Goal: Task Accomplishment & Management: Manage account settings

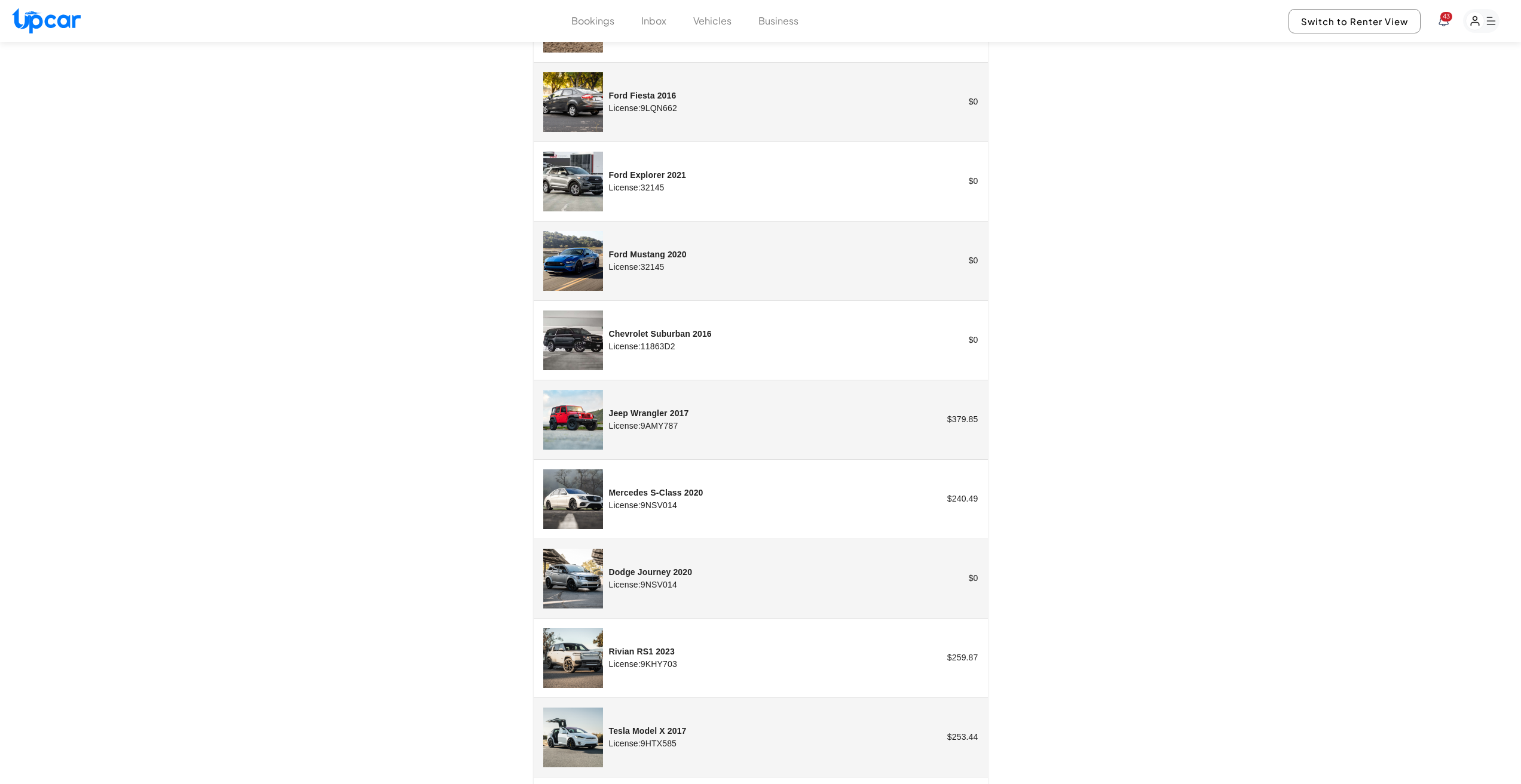
scroll to position [716, 0]
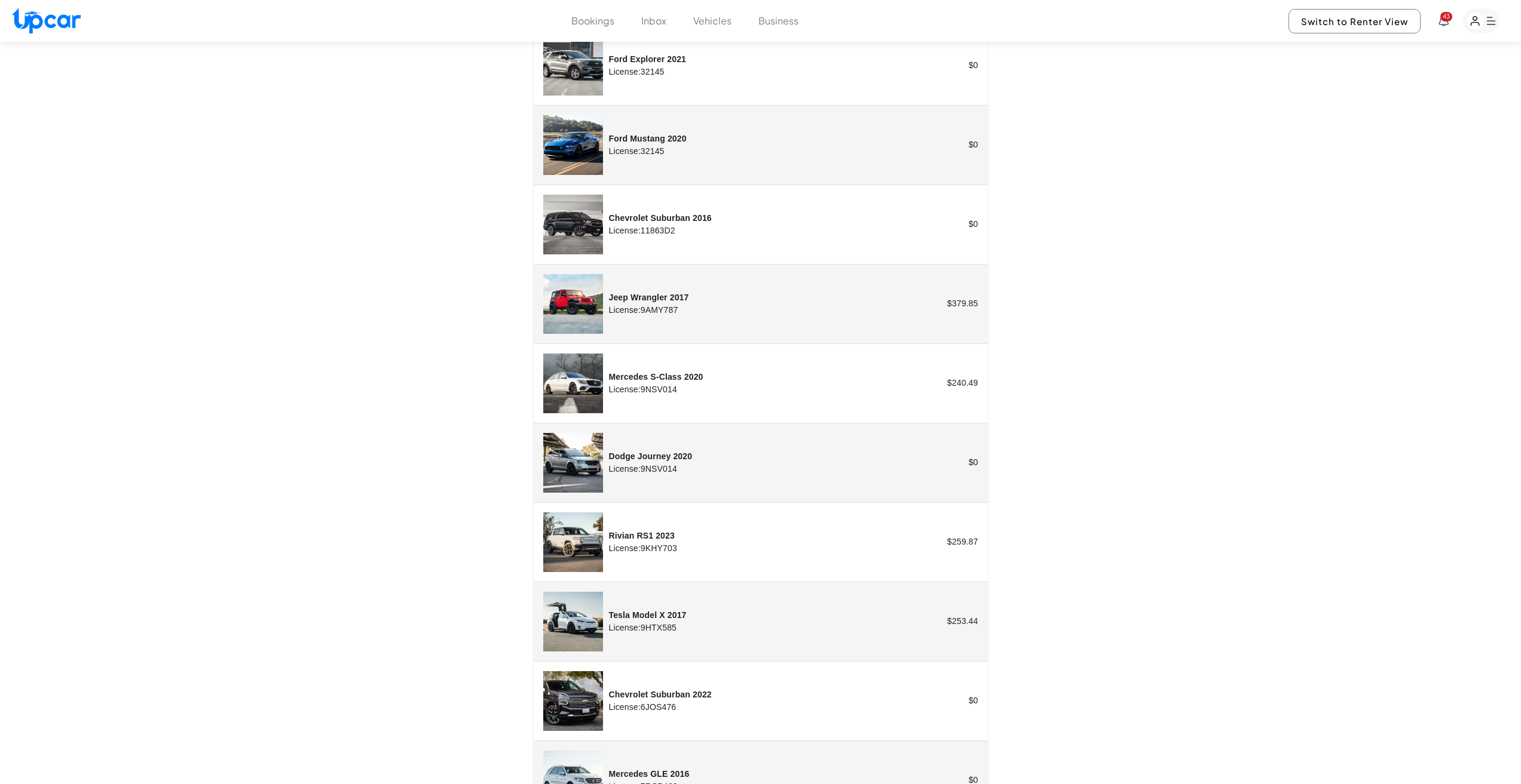
click at [910, 455] on td "$ 0" at bounding box center [939, 462] width 96 height 79
click at [576, 460] on img "customized table" at bounding box center [572, 462] width 60 height 60
click at [639, 460] on strong "Dodge Journey 2020" at bounding box center [650, 456] width 84 height 9
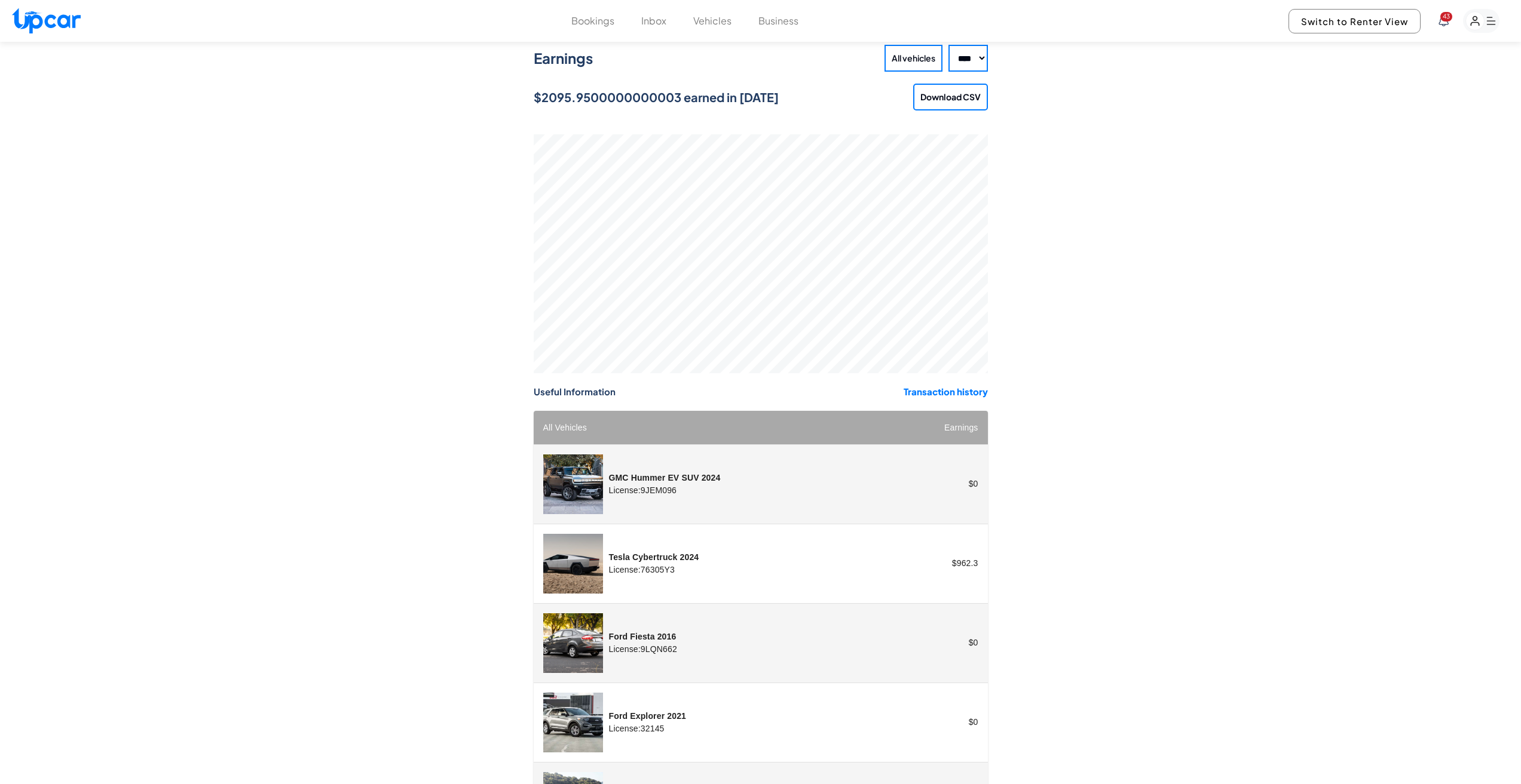
scroll to position [0, 0]
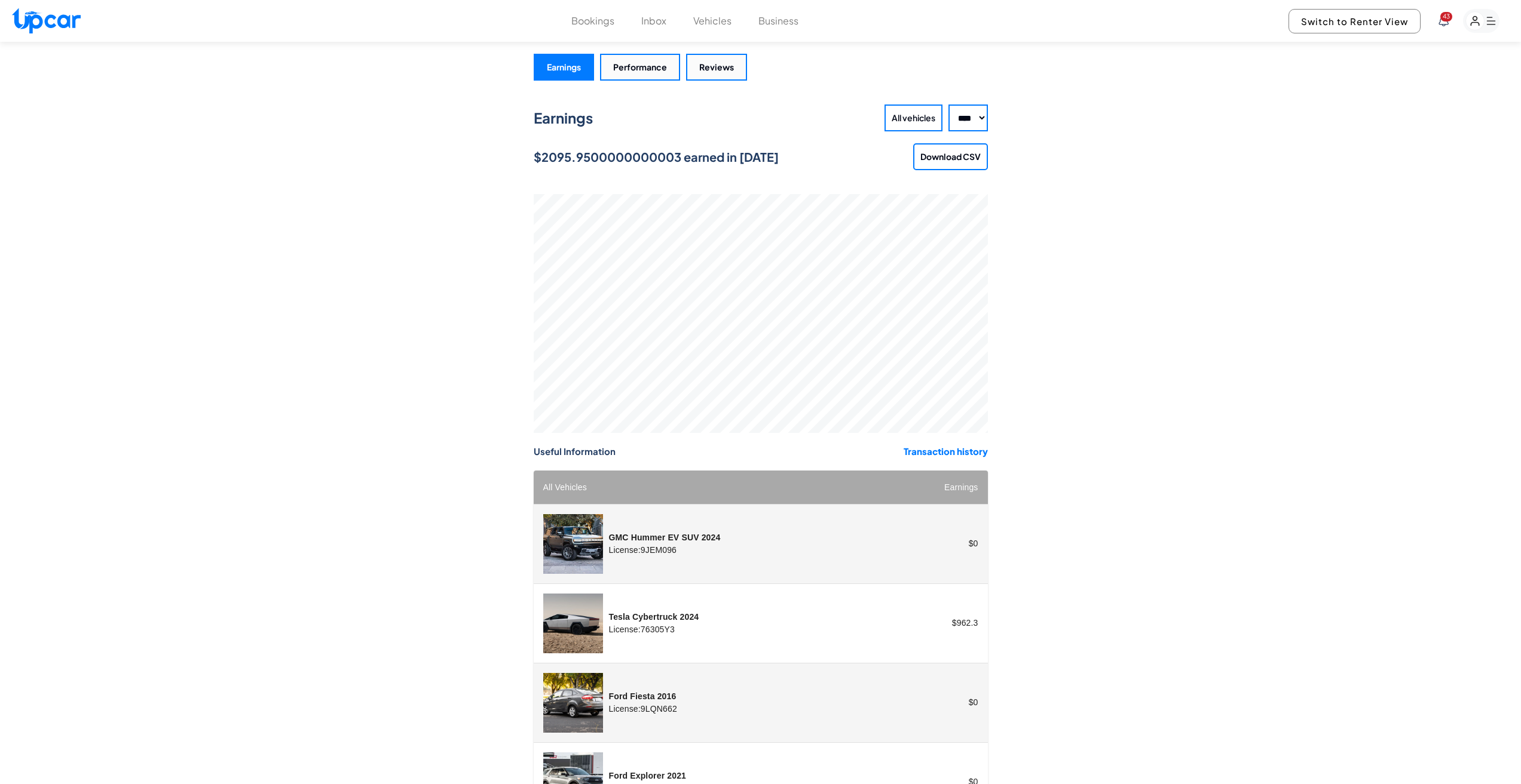
click at [701, 25] on button "Vehicles" at bounding box center [712, 20] width 38 height 14
click at [708, 24] on button "Vehicles" at bounding box center [712, 20] width 38 height 14
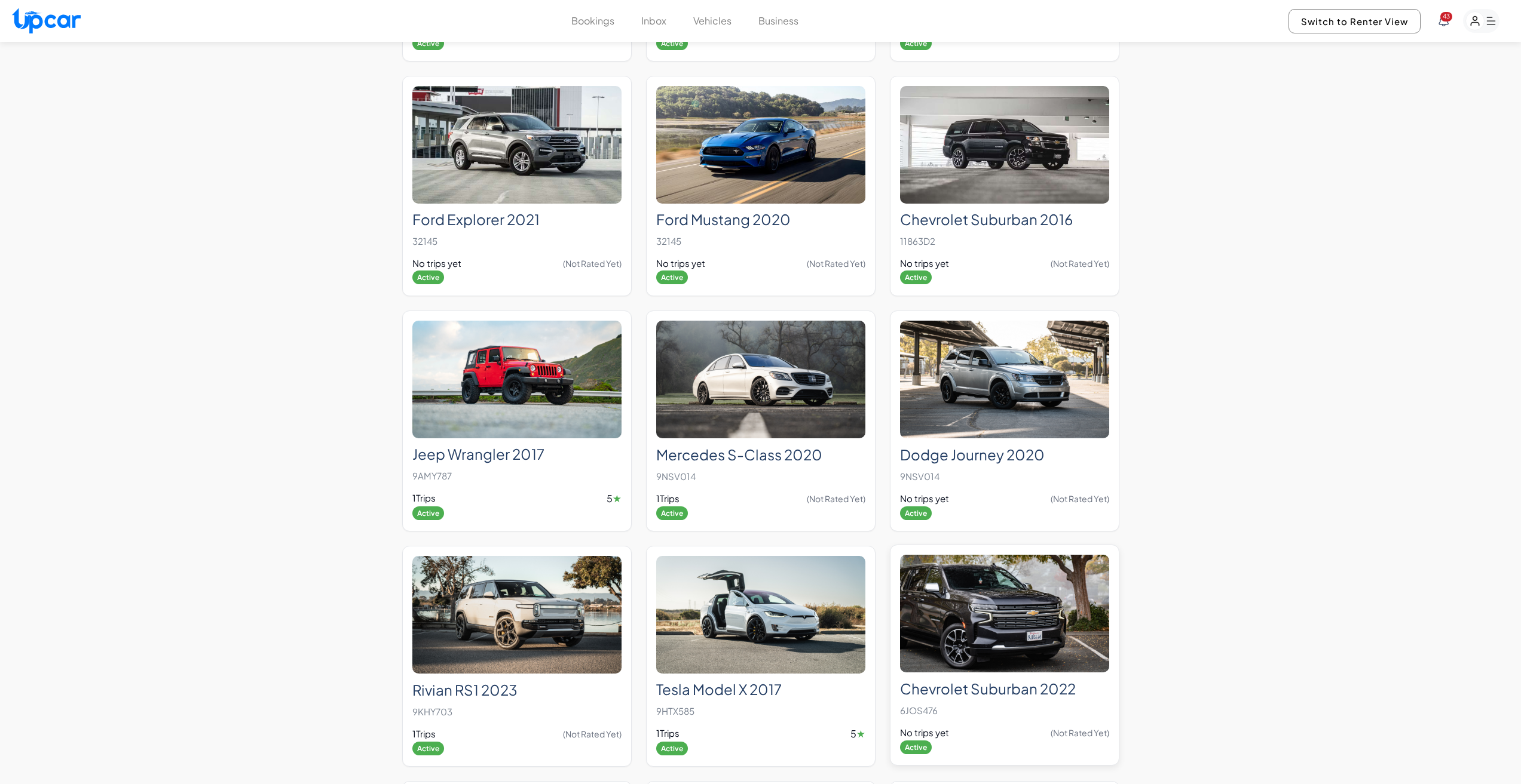
scroll to position [299, 0]
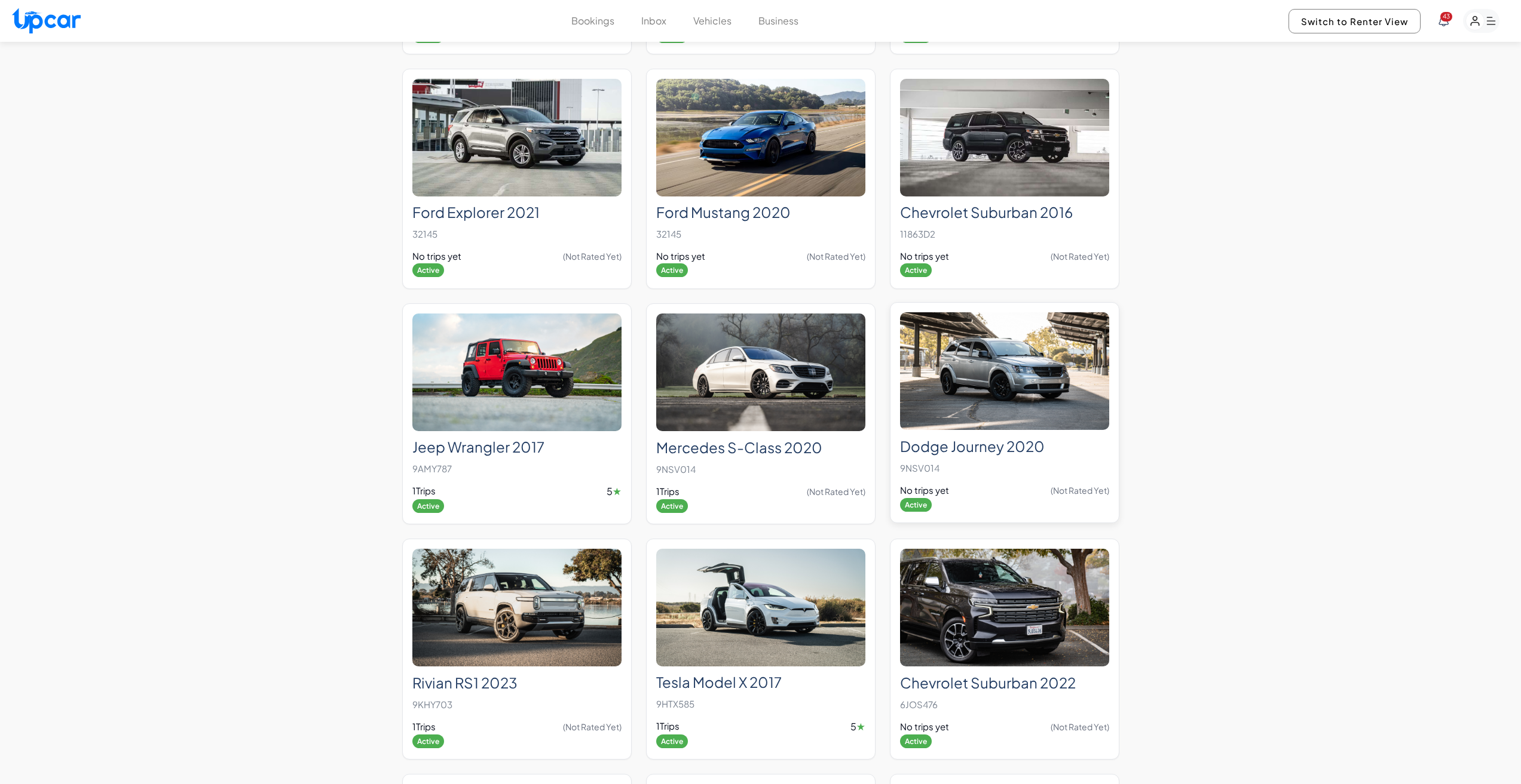
click at [1013, 430] on img at bounding box center [1004, 370] width 209 height 117
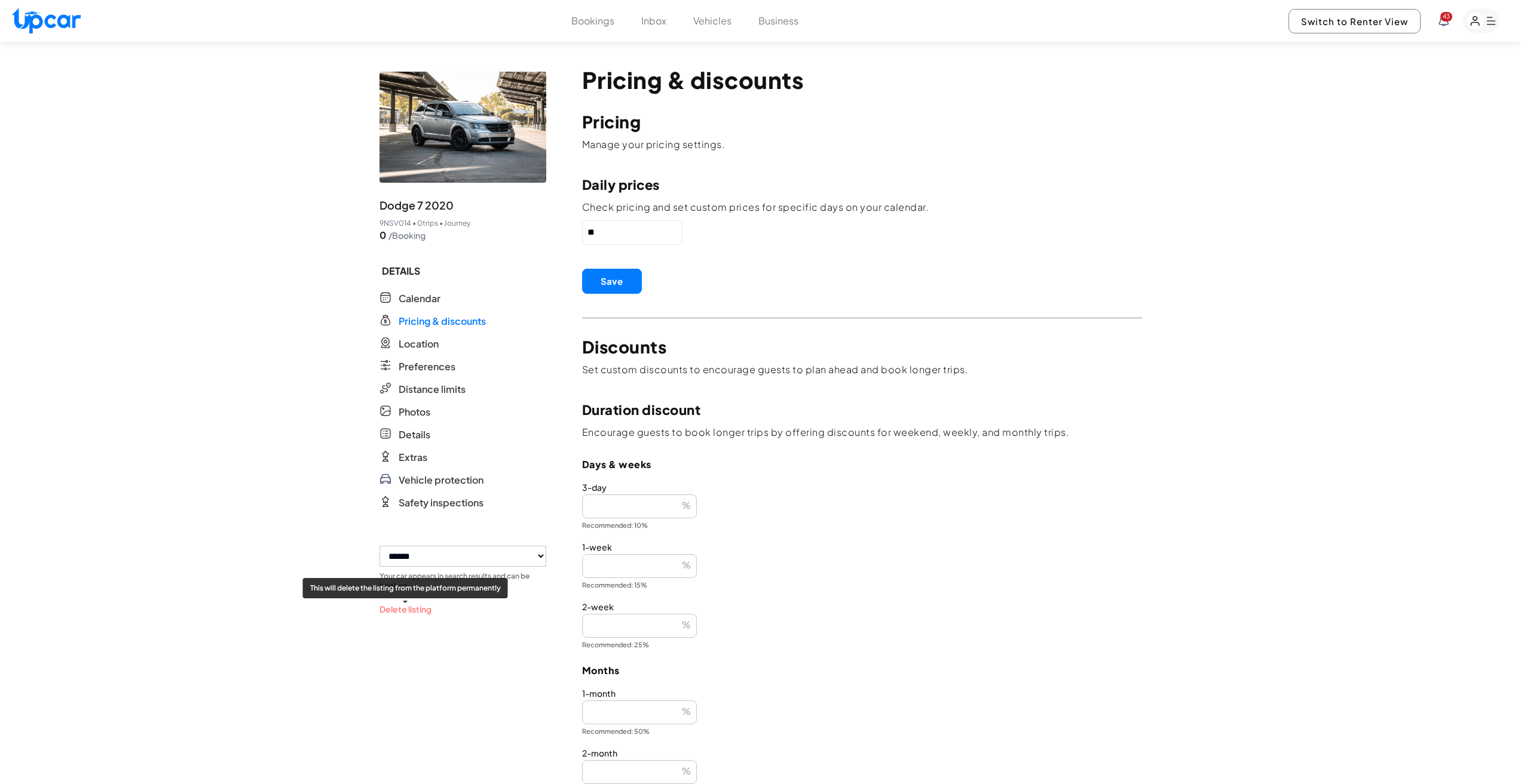
click at [415, 616] on button "Delete listing" at bounding box center [406, 609] width 52 height 13
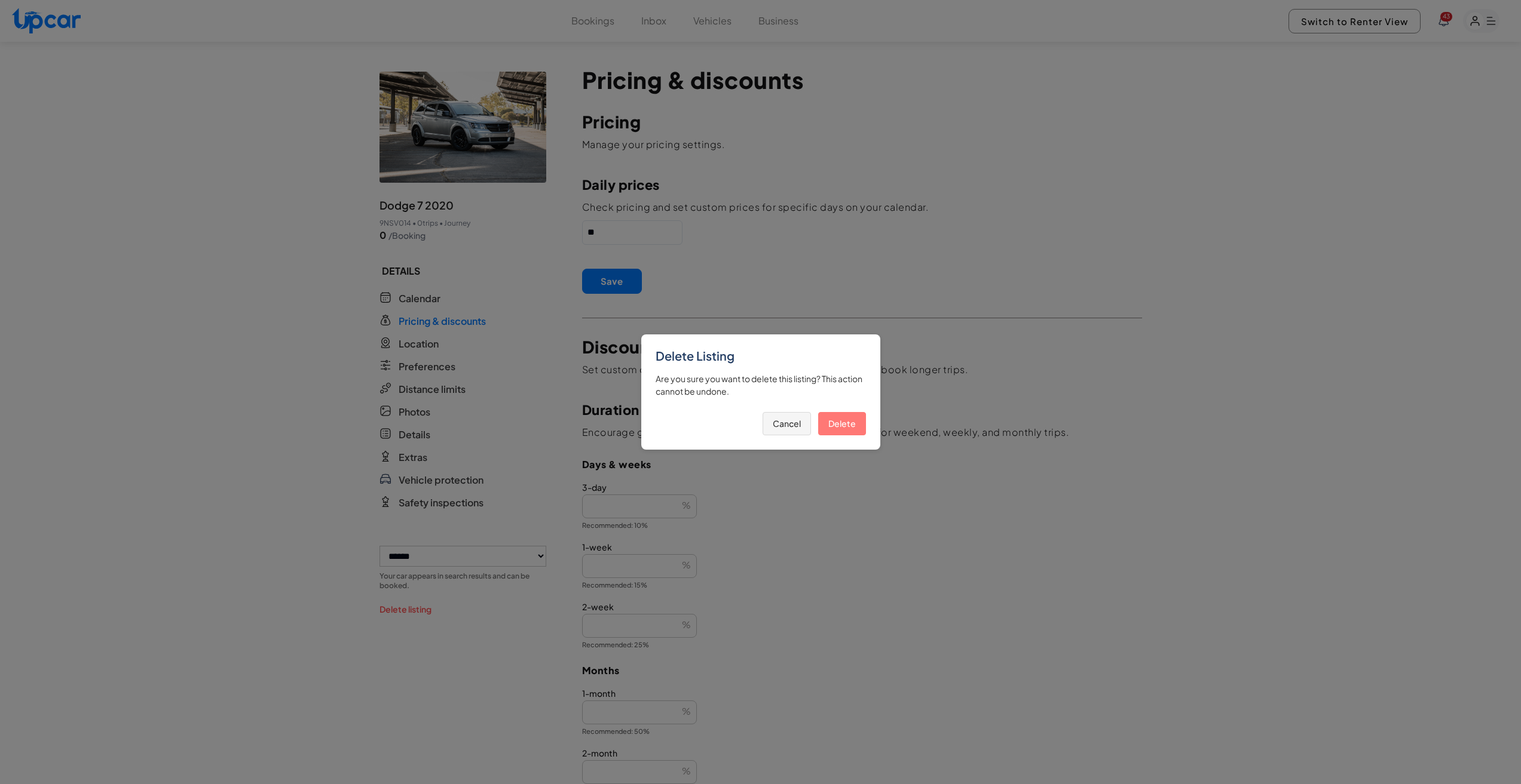
click at [853, 426] on button "Delete" at bounding box center [842, 424] width 48 height 24
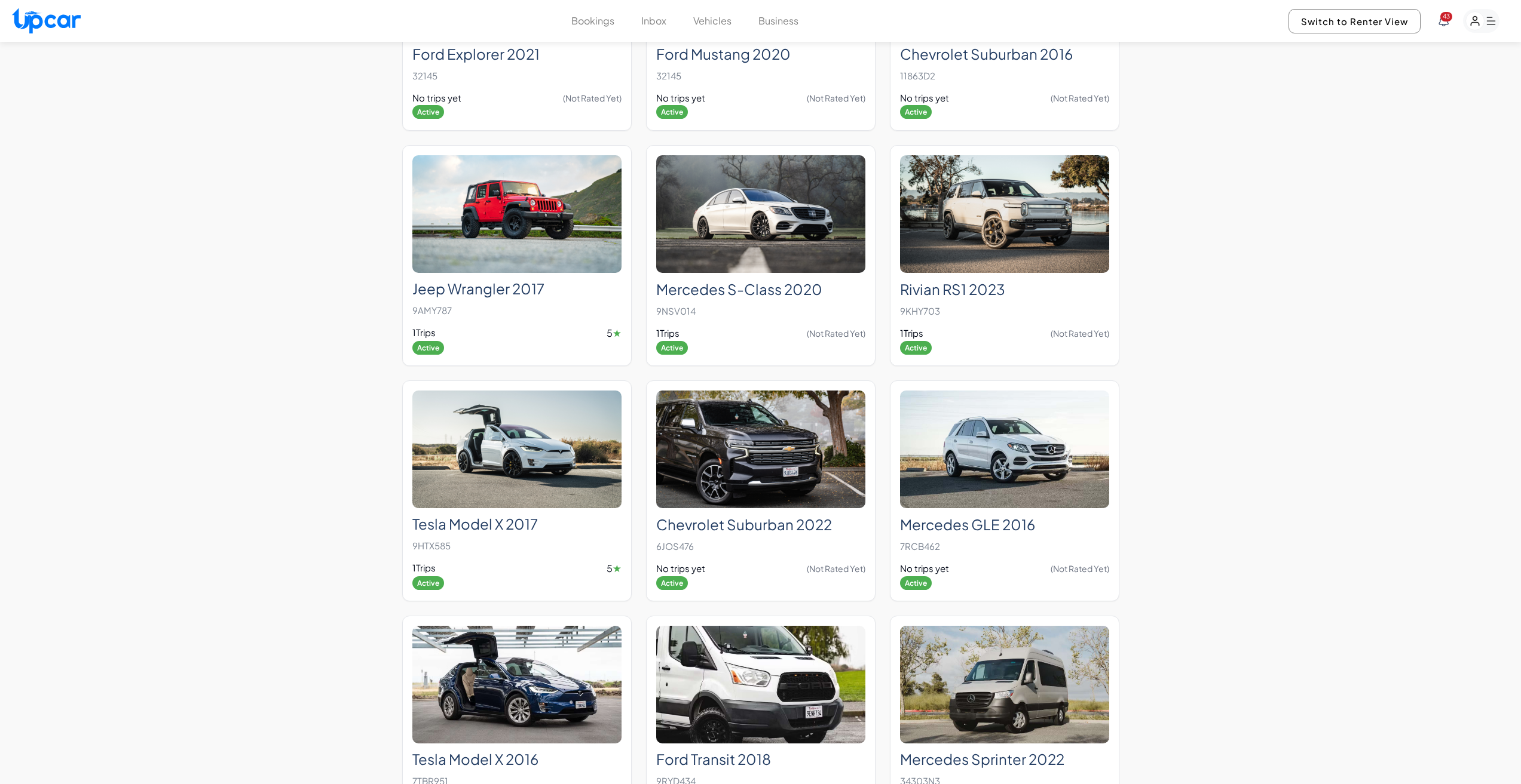
scroll to position [478, 0]
